Goal: Check status: Check status

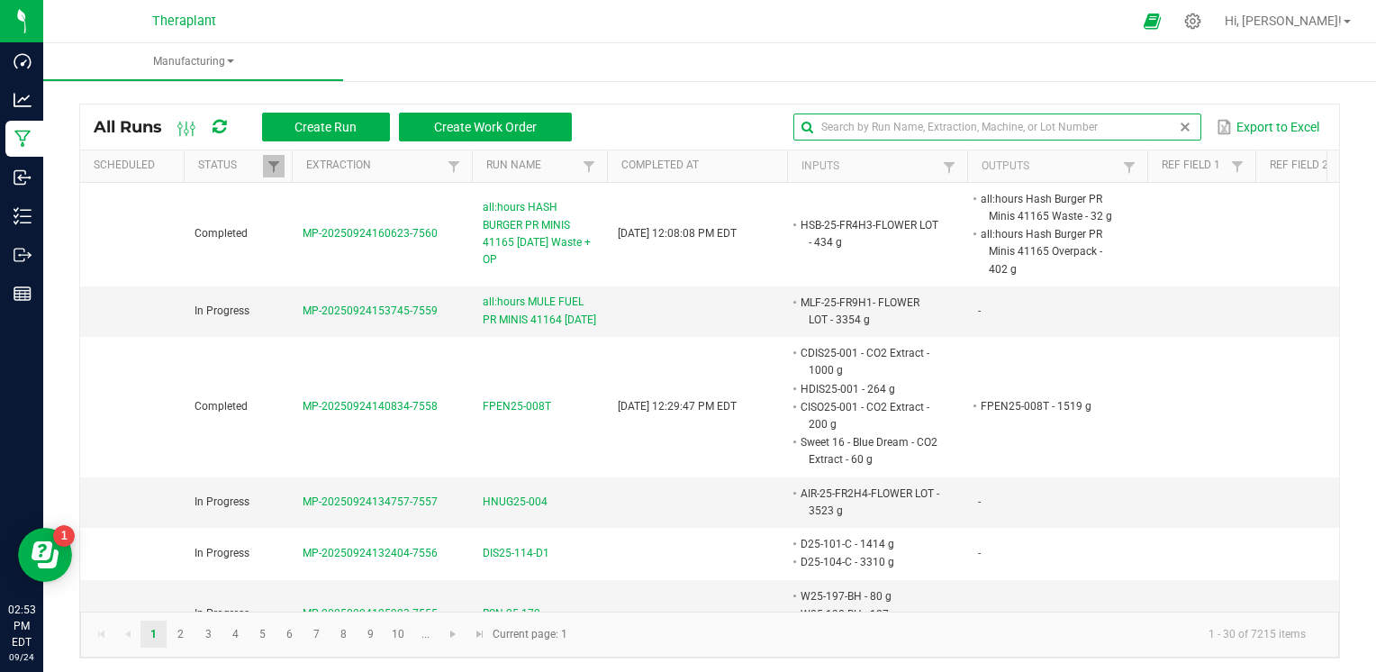
click at [1167, 131] on global-search-input-ngx at bounding box center [996, 127] width 407 height 13
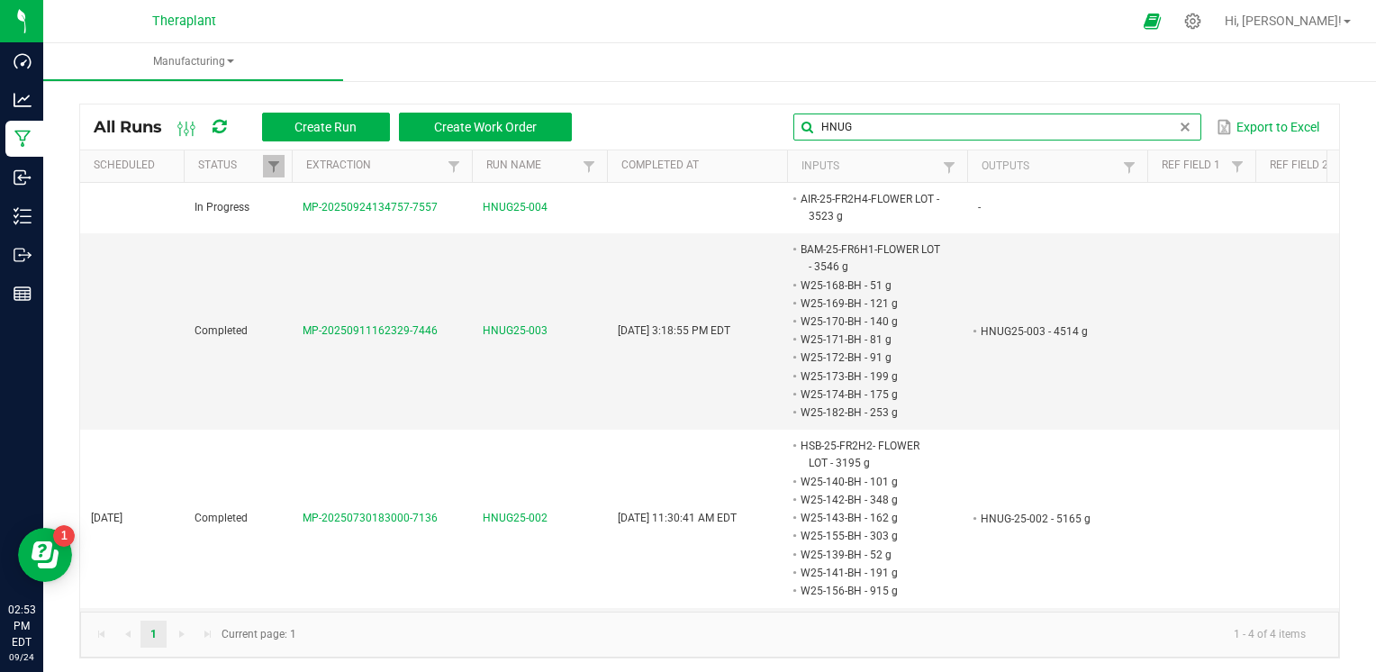
type input "HNUG"
click at [1178, 128] on span at bounding box center [1185, 127] width 14 height 14
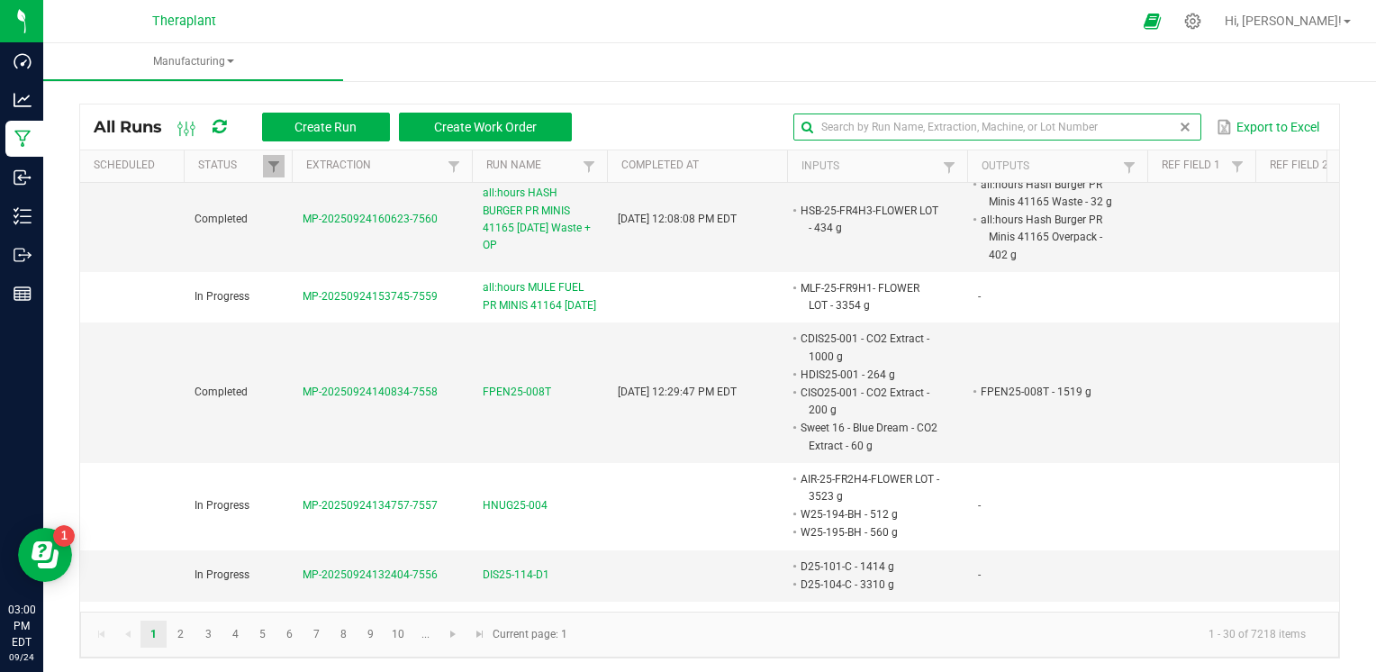
scroll to position [229, 0]
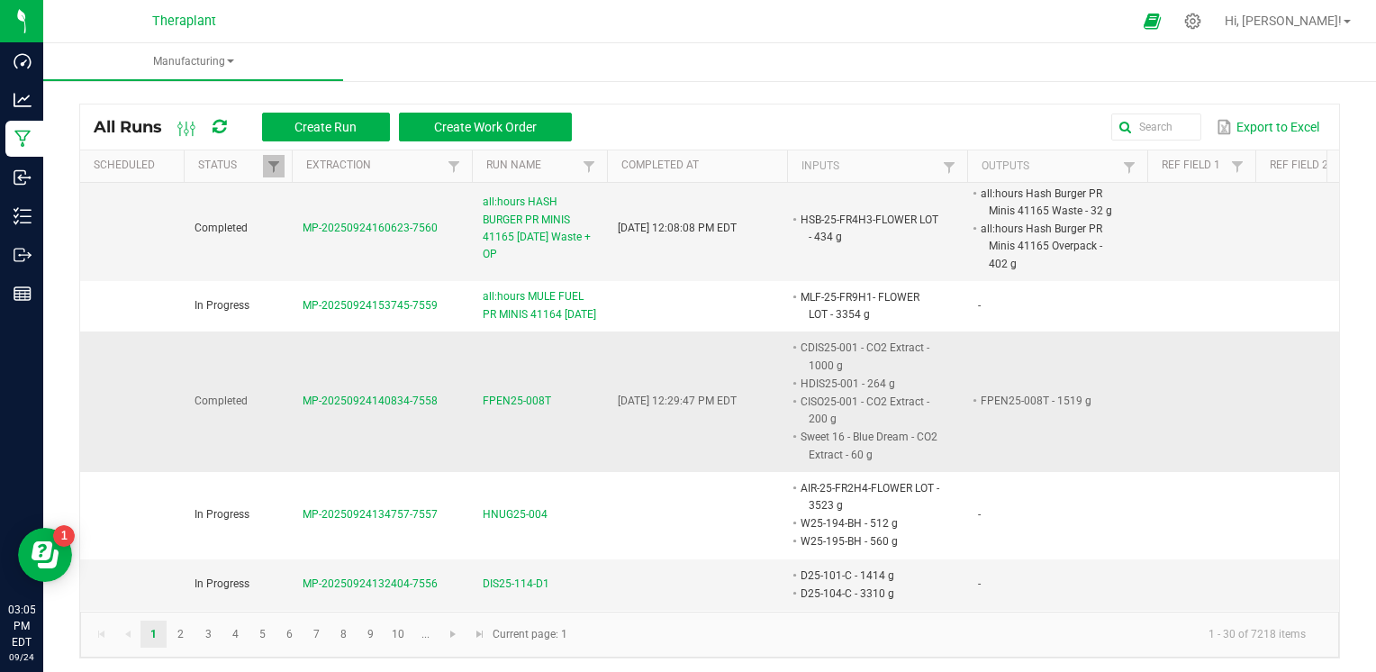
click at [515, 410] on span "FPEN25-008T" at bounding box center [517, 401] width 68 height 17
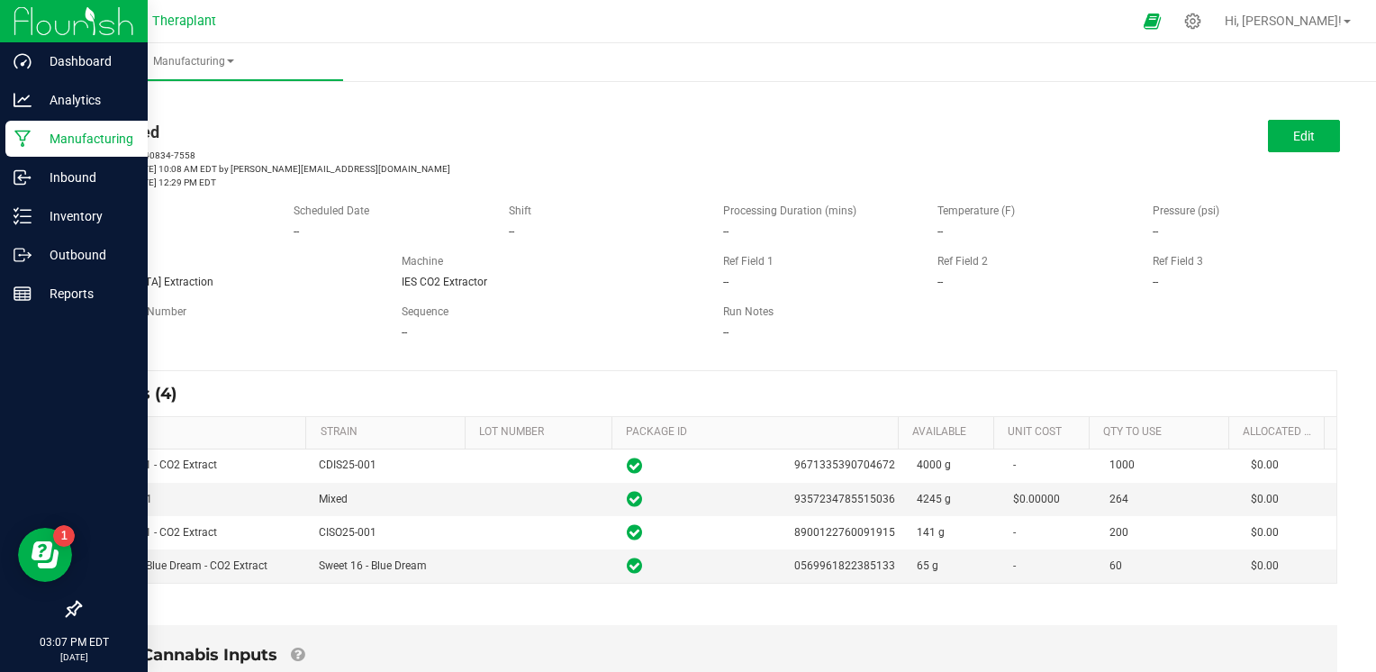
click at [23, 146] on icon at bounding box center [22, 139] width 16 height 17
